Goal: Use online tool/utility: Utilize a website feature to perform a specific function

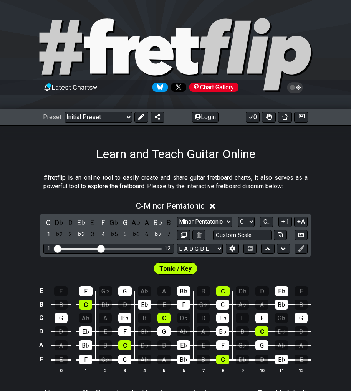
click at [89, 86] on span "Latest Charts" at bounding box center [72, 87] width 41 height 8
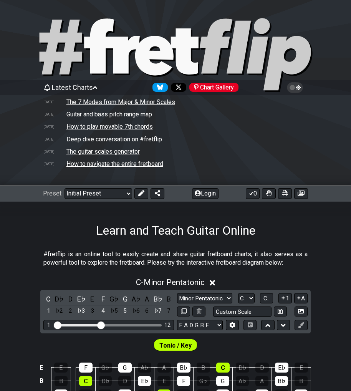
click at [68, 87] on span "Latest Charts" at bounding box center [72, 87] width 41 height 8
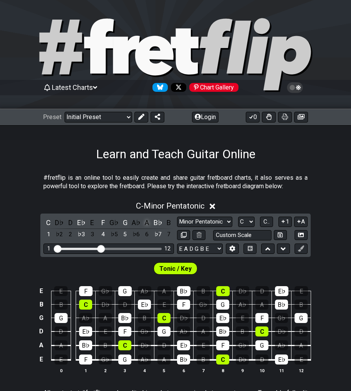
click at [146, 221] on div "A" at bounding box center [147, 222] width 10 height 10
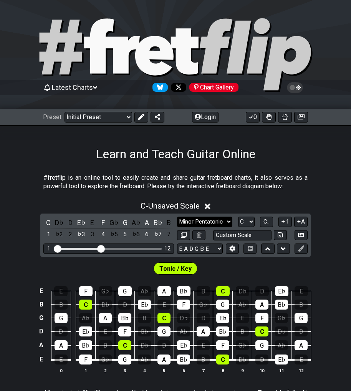
click at [225, 221] on select "Minor Pentatonic Click to edit Minor Pentatonic Major Pentatonic Minor Blues Ma…" at bounding box center [204, 221] width 55 height 10
select select "Melodic Minor"
click at [177, 216] on select "Minor Pentatonic Click to edit Minor Pentatonic Major Pentatonic Minor Blues Ma…" at bounding box center [204, 221] width 55 height 10
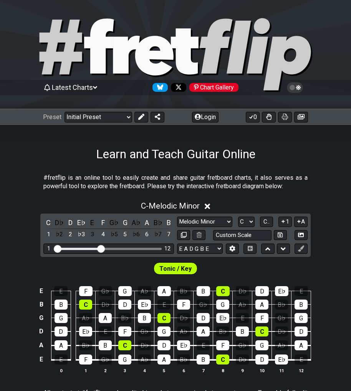
click at [208, 207] on icon at bounding box center [208, 206] width 6 height 6
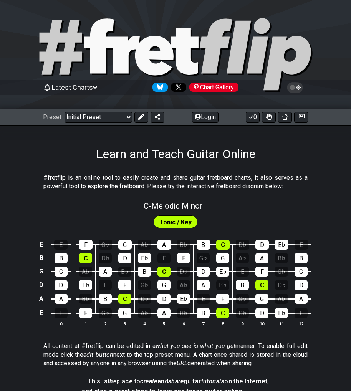
click at [180, 219] on span "Tonic / Key" at bounding box center [175, 221] width 32 height 11
click at [170, 203] on span "C - Melodic Minor" at bounding box center [173, 205] width 59 height 9
select select "Melodic Minor"
select select "C"
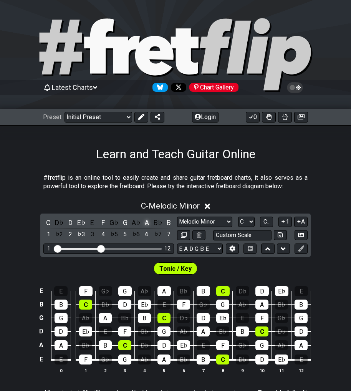
click at [147, 221] on div "A" at bounding box center [147, 222] width 10 height 10
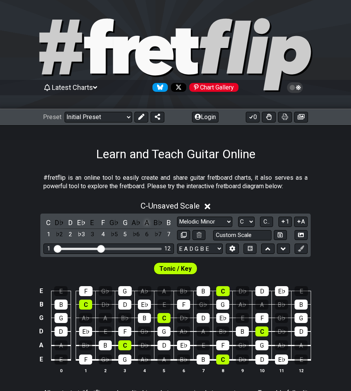
click at [147, 221] on div "A" at bounding box center [147, 222] width 10 height 10
drag, startPoint x: 147, startPoint y: 221, endPoint x: 146, endPoint y: 218, distance: 4.0
click at [146, 219] on div "A" at bounding box center [147, 222] width 10 height 10
click at [140, 204] on span "C - Unsaved Scale" at bounding box center [169, 205] width 59 height 9
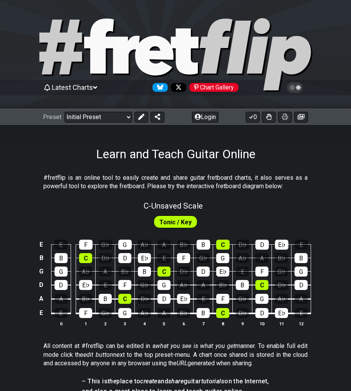
click at [144, 204] on span "C - Unsaved Scale" at bounding box center [173, 205] width 59 height 9
select select "Melodic Minor"
select select "C"
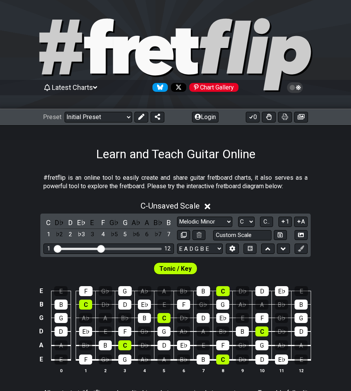
click at [208, 204] on icon at bounding box center [208, 206] width 6 height 6
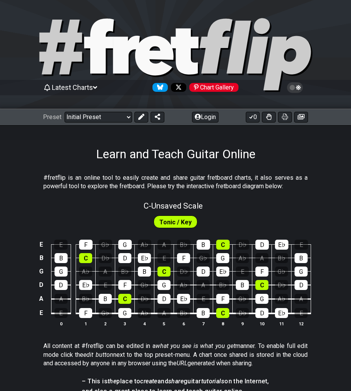
click at [144, 201] on span "C - Unsaved Scale" at bounding box center [173, 205] width 59 height 9
select select "Melodic Minor"
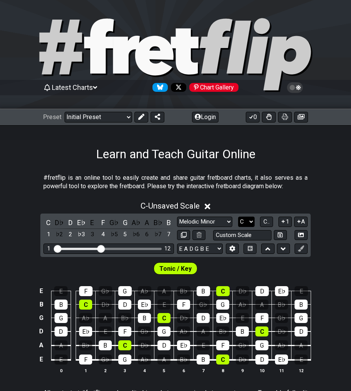
click at [248, 219] on select "A♭ A A♯ B♭ B C C♯ D♭ D D♯ E♭ E F F♯ G♭ G G♯" at bounding box center [246, 221] width 17 height 10
select select "A"
click at [238, 216] on select "A♭ A A♯ B♭ B C C♯ D♭ D D♯ E♭ E F F♯ G♭ G G♯" at bounding box center [246, 221] width 17 height 10
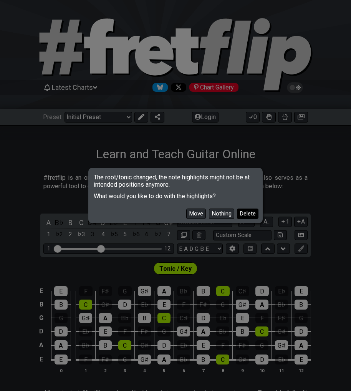
click at [253, 210] on button "Delete" at bounding box center [247, 213] width 21 height 10
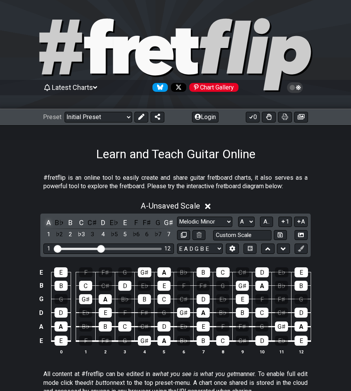
click at [51, 223] on div "A" at bounding box center [48, 222] width 10 height 10
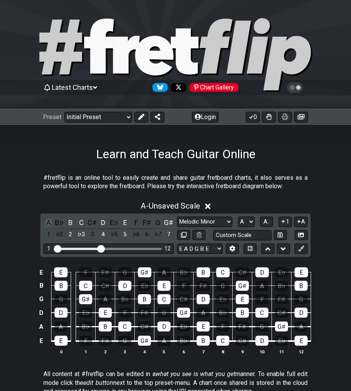
click at [51, 223] on div "A" at bounding box center [48, 222] width 10 height 10
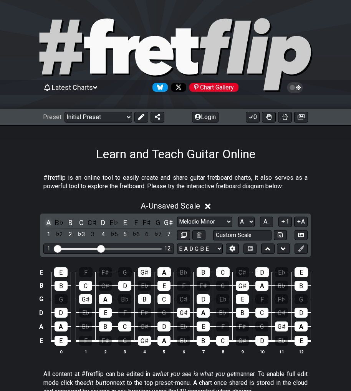
click at [51, 223] on div "A" at bounding box center [48, 222] width 10 height 10
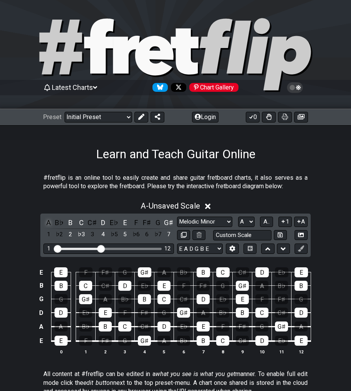
click at [51, 223] on div "A" at bounding box center [48, 222] width 10 height 10
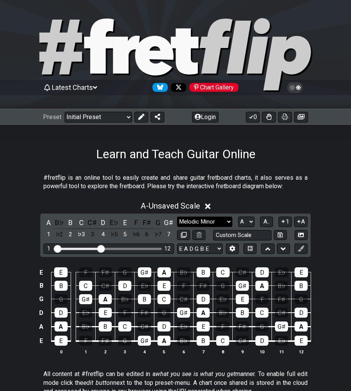
click at [228, 220] on select "Minor Pentatonic Click to edit Minor Pentatonic Major Pentatonic Minor Blues Ma…" at bounding box center [204, 221] width 55 height 10
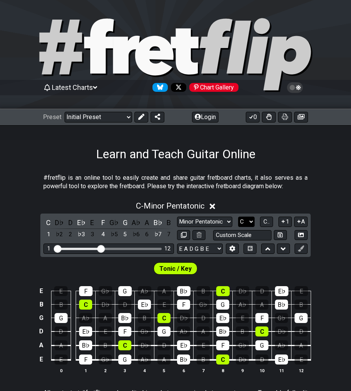
click at [246, 221] on select "A♭ A A♯ B♭ B C C♯ D♭ D D♯ E♭ E F F♯ G♭ G G♯" at bounding box center [246, 221] width 17 height 10
select select "A"
click at [238, 216] on select "A♭ A A♯ B♭ B C C♯ D♭ D D♯ E♭ E F F♯ G♭ G G♯" at bounding box center [246, 221] width 17 height 10
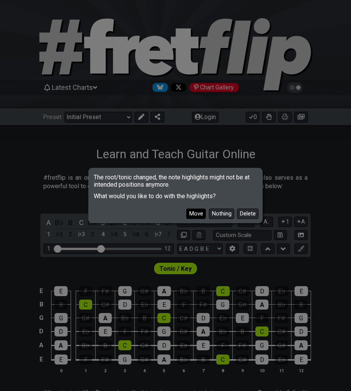
click at [197, 211] on button "Move" at bounding box center [196, 213] width 20 height 10
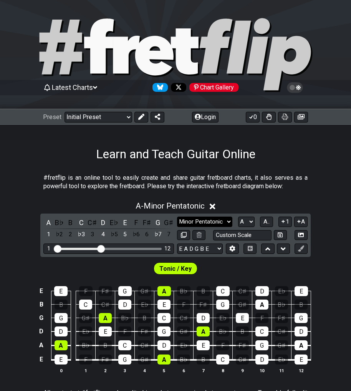
click at [221, 220] on select "Minor Pentatonic Click to edit Minor Pentatonic Major Pentatonic Minor Blues Ma…" at bounding box center [204, 221] width 55 height 10
click at [35, 169] on div "#fretflip is an online tool to easily create and share guitar fretboard charts,…" at bounding box center [175, 390] width 351 height 459
click at [300, 88] on icon at bounding box center [295, 87] width 16 height 11
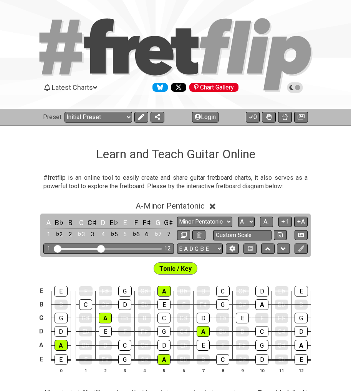
click at [300, 88] on icon at bounding box center [295, 87] width 16 height 11
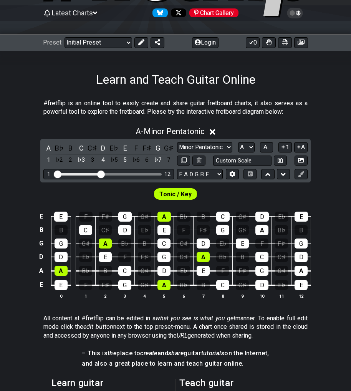
scroll to position [76, 0]
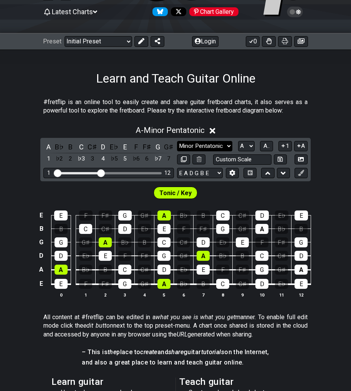
click at [215, 145] on select "Minor Pentatonic Click to edit Minor Pentatonic Major Pentatonic Minor Blues Ma…" at bounding box center [204, 146] width 55 height 10
select select "Melodic Minor"
click at [177, 141] on select "Minor Pentatonic Click to edit Minor Pentatonic Major Pentatonic Minor Blues Ma…" at bounding box center [204, 146] width 55 height 10
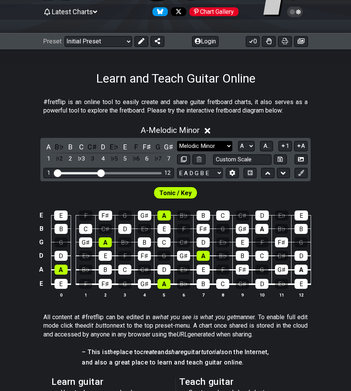
click at [228, 144] on select "Minor Pentatonic Click to edit Minor Pentatonic Major Pentatonic Minor Blues Ma…" at bounding box center [204, 146] width 55 height 10
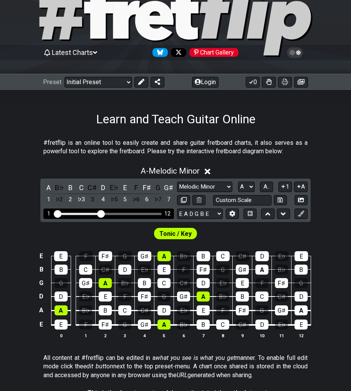
scroll to position [0, 0]
